Goal: Check status: Check status

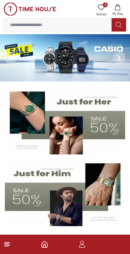
click at [84, 246] on icon "button" at bounding box center [82, 245] width 6 height 3
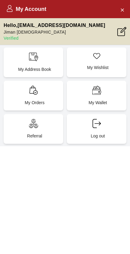
click at [41, 102] on p "My Orders" at bounding box center [34, 102] width 52 height 6
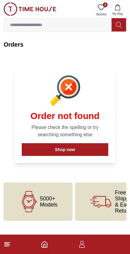
click at [6, 247] on icon at bounding box center [7, 243] width 7 height 7
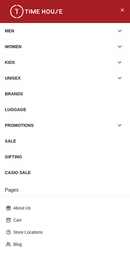
click at [122, 10] on icon "Close Menu" at bounding box center [122, 9] width 3 height 3
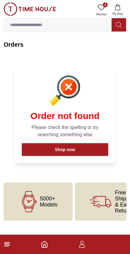
click at [84, 244] on icon "button" at bounding box center [81, 243] width 7 height 7
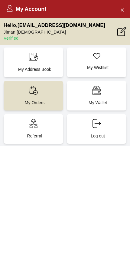
click at [125, 10] on button "Close Account" at bounding box center [122, 10] width 10 height 10
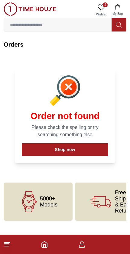
click at [7, 246] on icon at bounding box center [7, 243] width 7 height 7
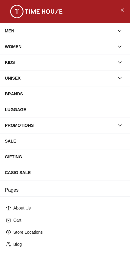
click at [121, 10] on icon "Close Menu" at bounding box center [122, 10] width 5 height 8
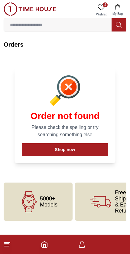
click at [44, 246] on polyline "Home" at bounding box center [45, 245] width 2 height 3
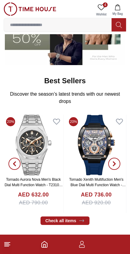
scroll to position [161, 0]
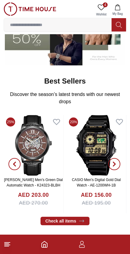
click at [116, 164] on icon "button" at bounding box center [114, 163] width 5 height 5
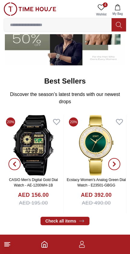
click at [117, 164] on span "button" at bounding box center [114, 164] width 12 height 12
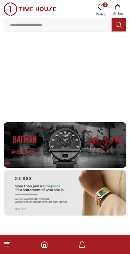
scroll to position [1148, 0]
